Goal: Check status: Check status

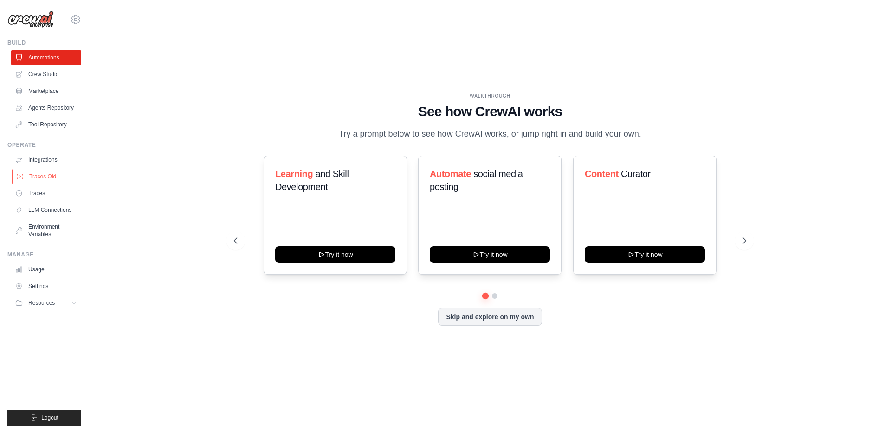
click at [46, 171] on link "Traces Old" at bounding box center [47, 176] width 70 height 15
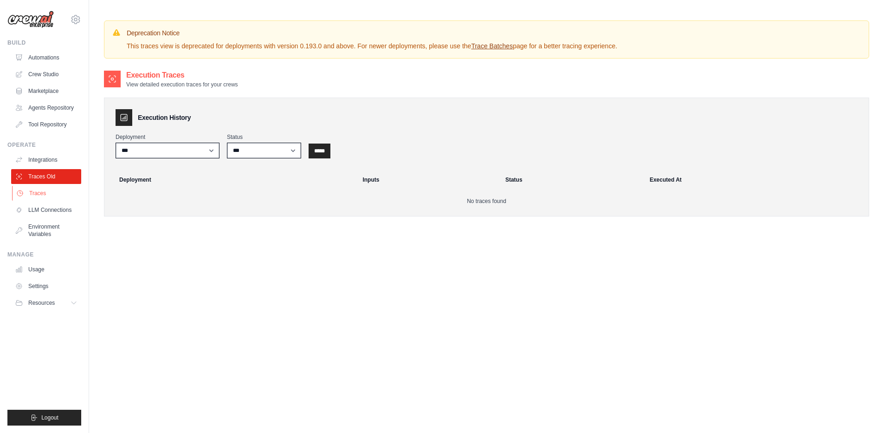
click at [39, 189] on link "Traces" at bounding box center [47, 193] width 70 height 15
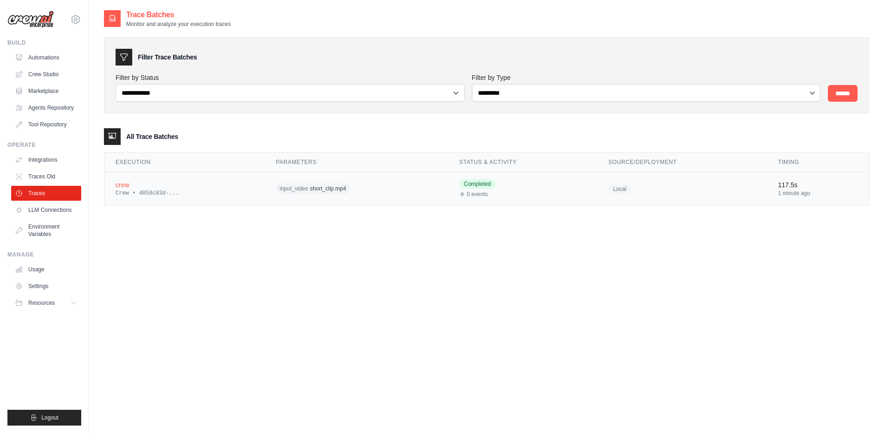
click at [152, 187] on div "crew" at bounding box center [185, 184] width 138 height 9
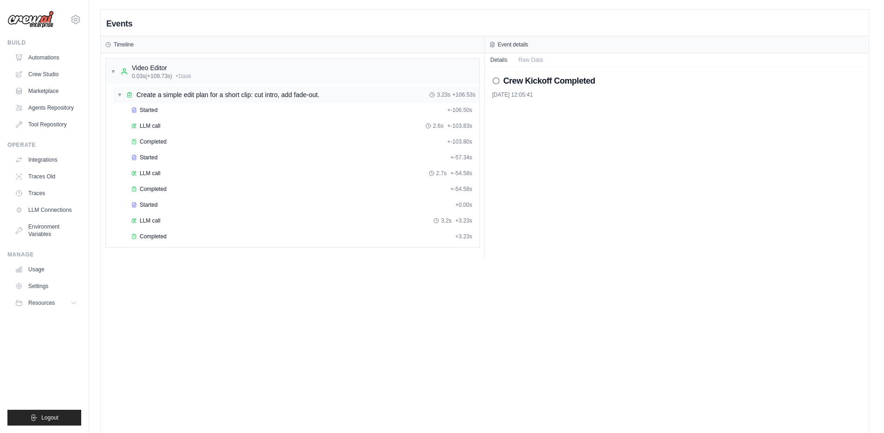
click at [221, 97] on div "Create a simple edit plan for a short clip: cut intro, add fade-out." at bounding box center [227, 94] width 183 height 9
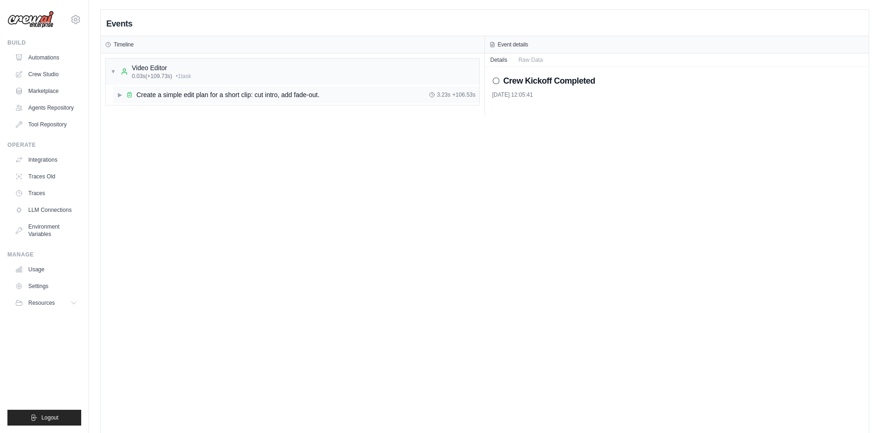
click at [221, 97] on div "Create a simple edit plan for a short clip: cut intro, add fade-out." at bounding box center [227, 94] width 183 height 9
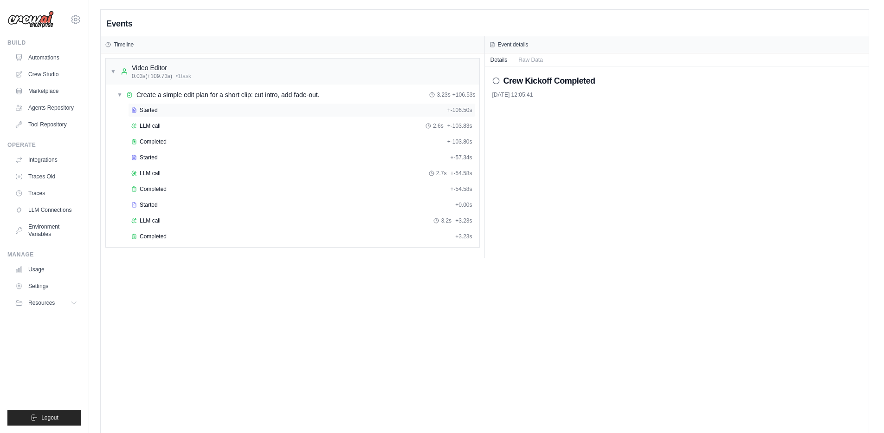
click at [187, 107] on div "Started" at bounding box center [287, 109] width 312 height 7
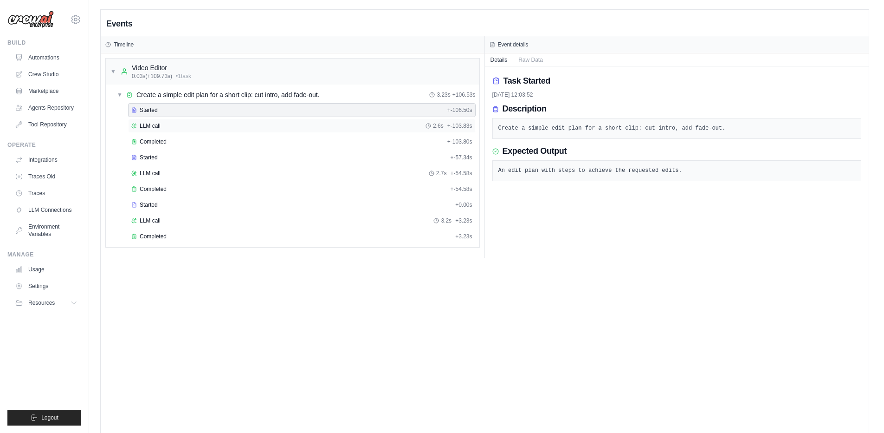
click at [202, 129] on div "LLM call 2.6s + -103.83s" at bounding box center [301, 125] width 341 height 7
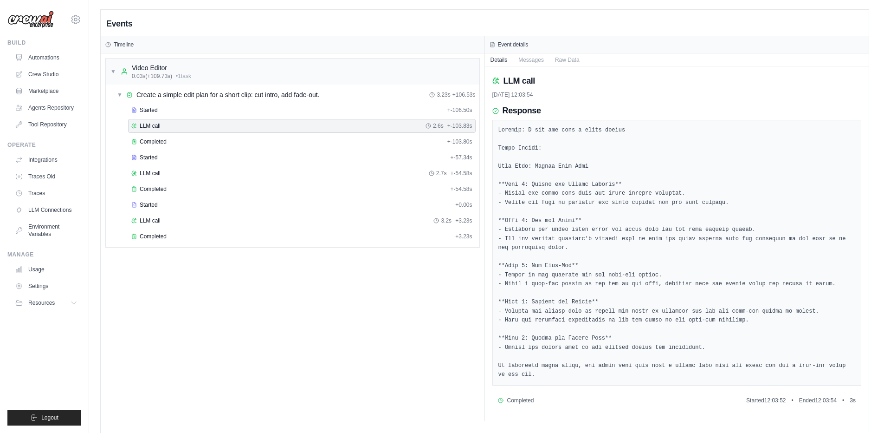
scroll to position [19, 0]
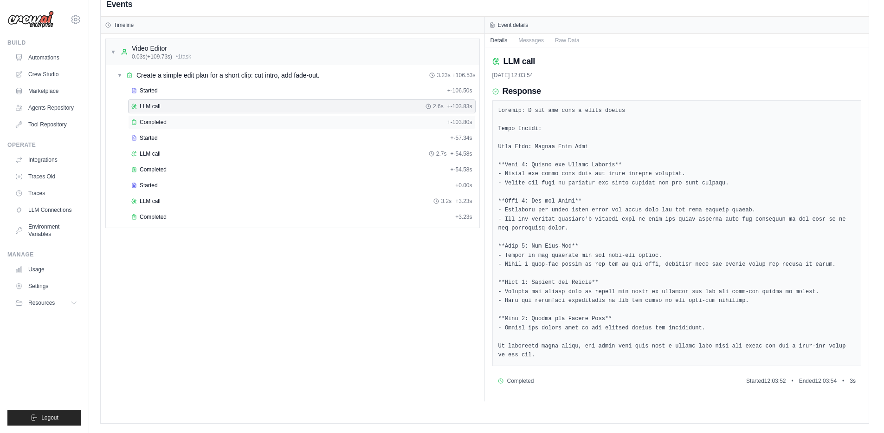
click at [201, 120] on div "Completed" at bounding box center [287, 121] width 312 height 7
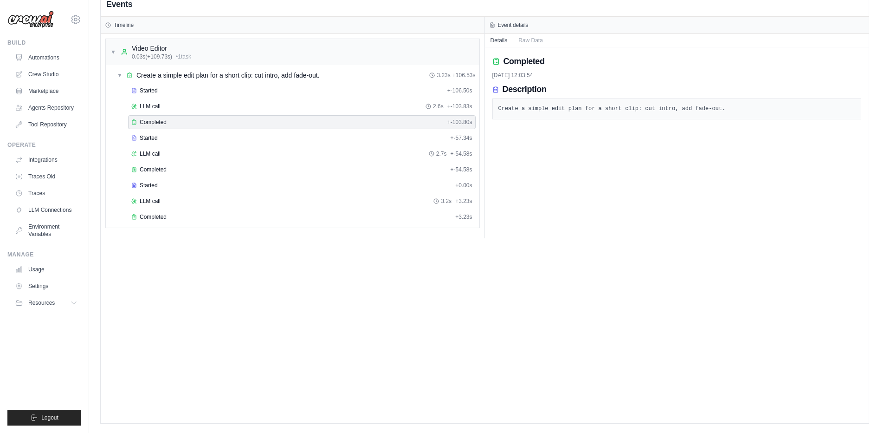
click at [284, 145] on div "Started + -106.50s LLM call 2.6s + -103.83s Completed + -103.80s Started + -57.…" at bounding box center [296, 155] width 366 height 142
click at [227, 140] on div "Started" at bounding box center [288, 137] width 315 height 7
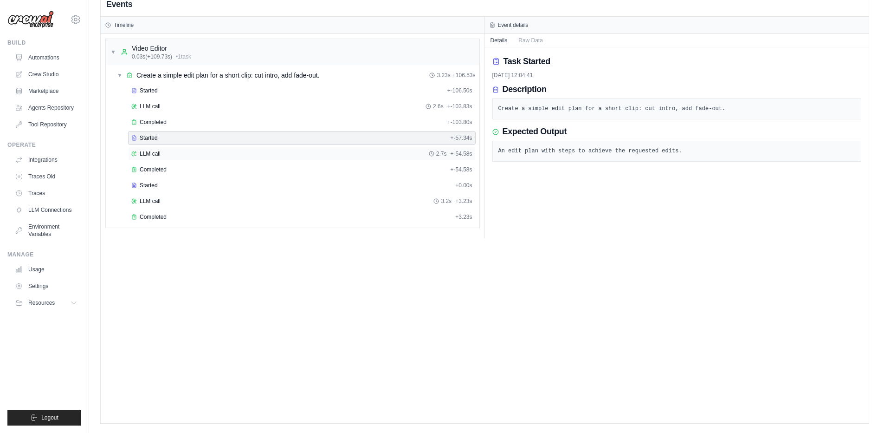
click at [220, 153] on div "LLM call 2.7s + -54.58s" at bounding box center [301, 153] width 341 height 7
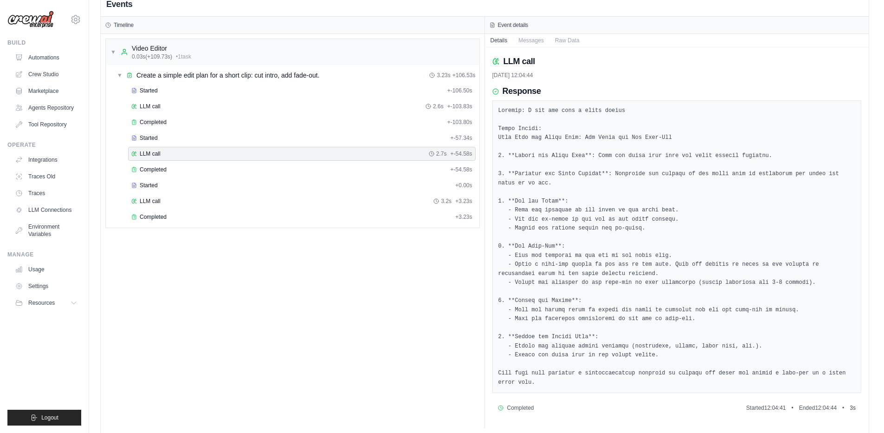
scroll to position [32, 0]
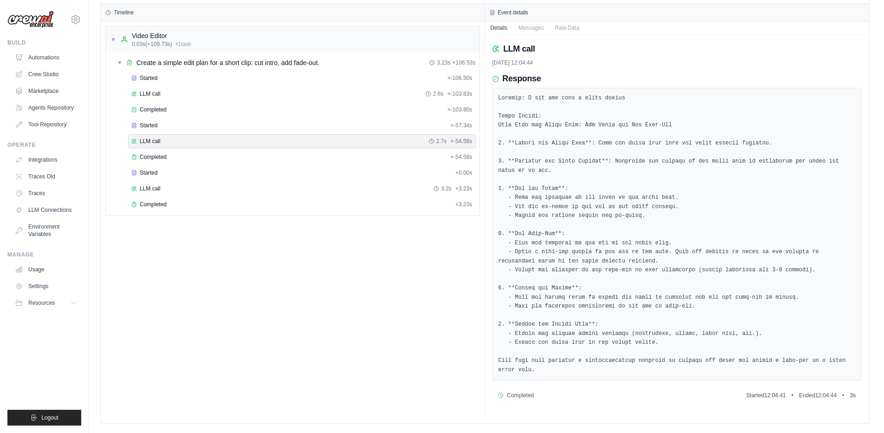
click at [277, 216] on div "▼ Video Editor 0.03s (+109.73s) • 1 task ▼ Create a simple edit plan for a shor…" at bounding box center [293, 218] width 384 height 394
click at [246, 208] on div "Completed + 3.23s" at bounding box center [302, 204] width 348 height 14
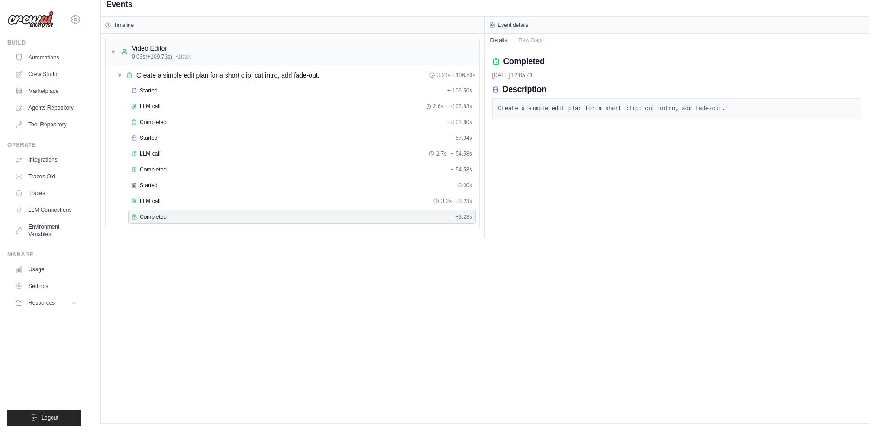
scroll to position [19, 0]
